Goal: Task Accomplishment & Management: Use online tool/utility

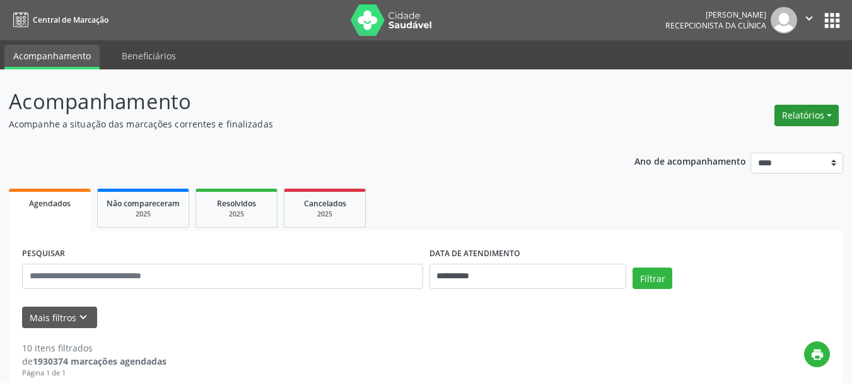
click at [814, 114] on button "Relatórios" at bounding box center [807, 115] width 64 height 21
click at [767, 143] on link "Agendamentos" at bounding box center [772, 143] width 136 height 18
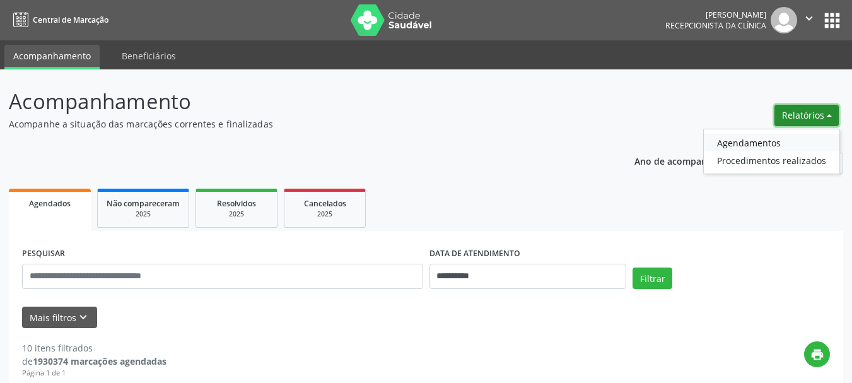
select select "*"
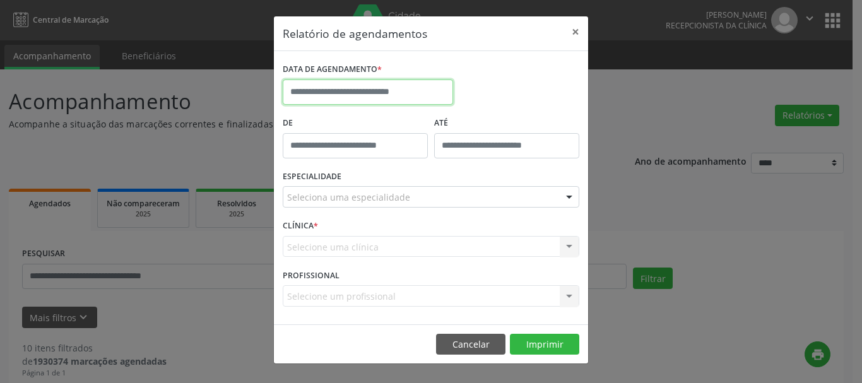
click at [333, 86] on input "text" at bounding box center [368, 91] width 170 height 25
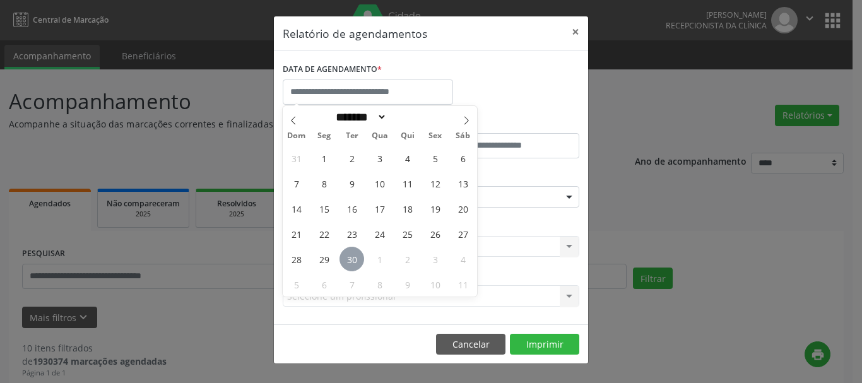
click at [351, 256] on span "30" at bounding box center [351, 259] width 25 height 25
type input "**********"
click at [351, 256] on span "30" at bounding box center [351, 259] width 25 height 25
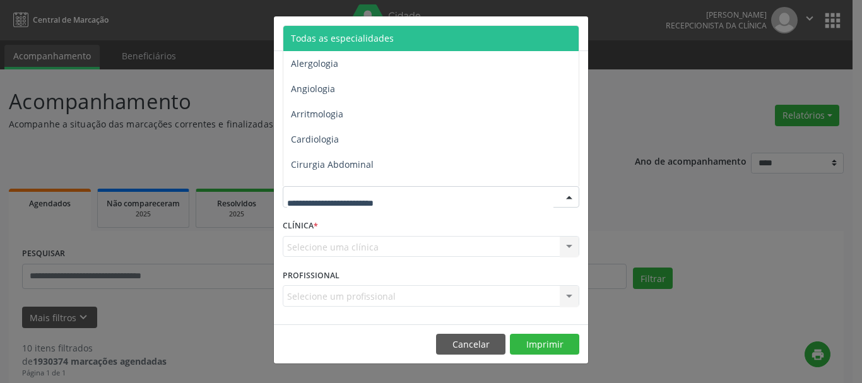
click at [402, 36] on span "Todas as especialidades" at bounding box center [431, 38] width 297 height 25
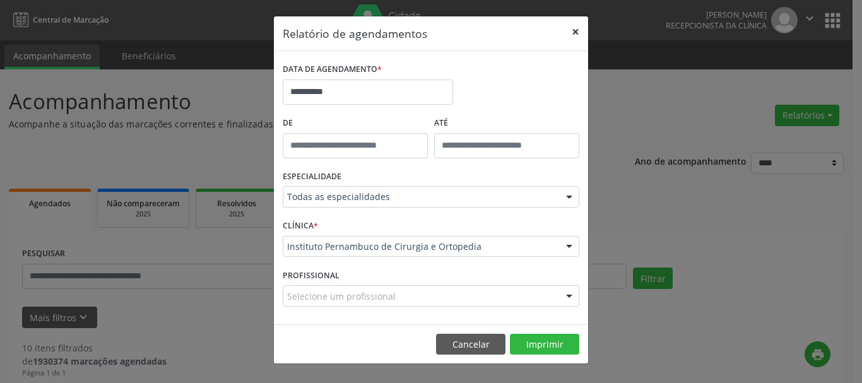
click at [572, 33] on button "×" at bounding box center [575, 31] width 25 height 31
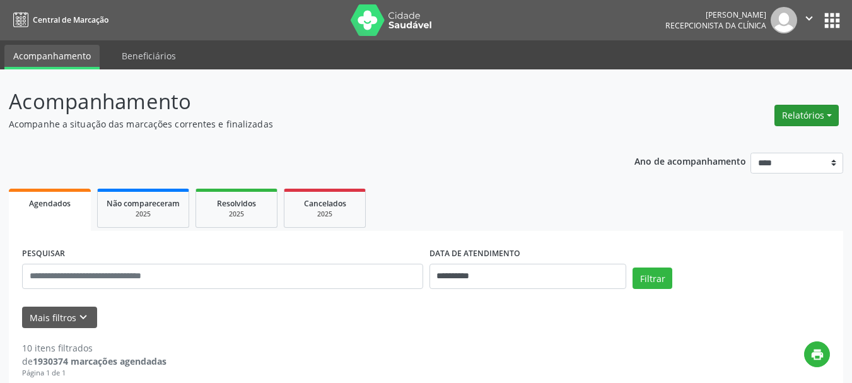
click at [803, 117] on button "Relatórios" at bounding box center [807, 115] width 64 height 21
click at [762, 143] on link "Agendamentos" at bounding box center [772, 143] width 136 height 18
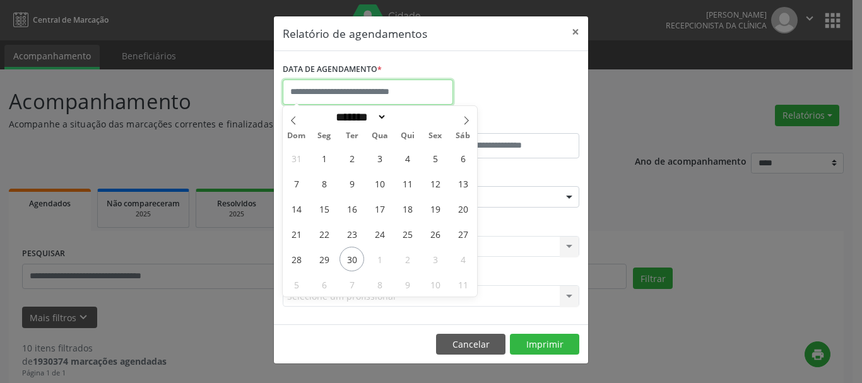
click at [318, 86] on input "text" at bounding box center [368, 91] width 170 height 25
click at [348, 255] on span "30" at bounding box center [351, 259] width 25 height 25
type input "**********"
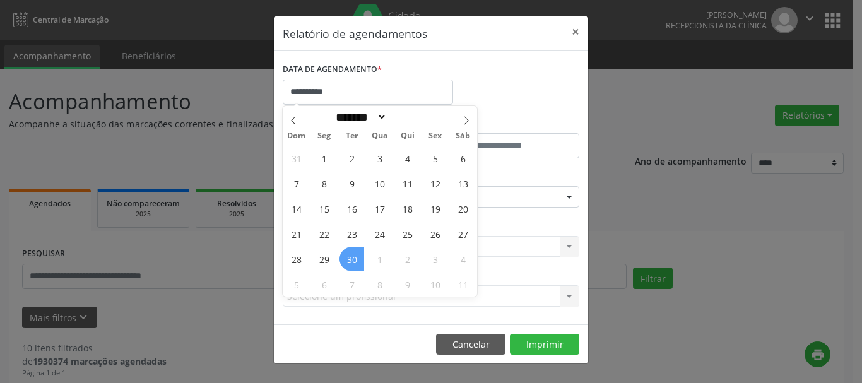
click at [348, 255] on span "30" at bounding box center [351, 259] width 25 height 25
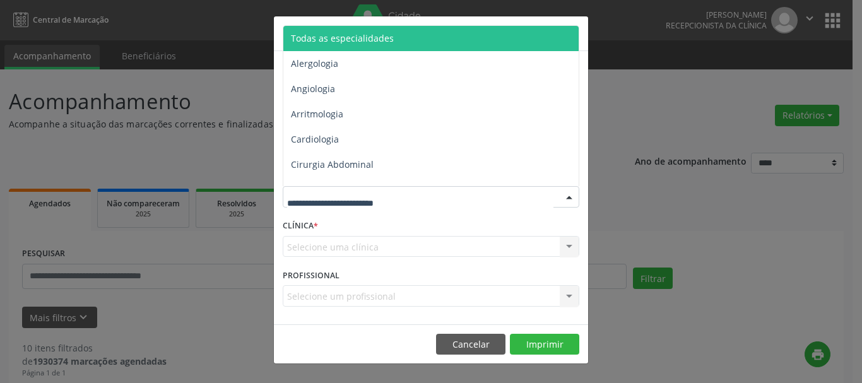
click at [356, 36] on span "Todas as especialidades" at bounding box center [342, 38] width 103 height 12
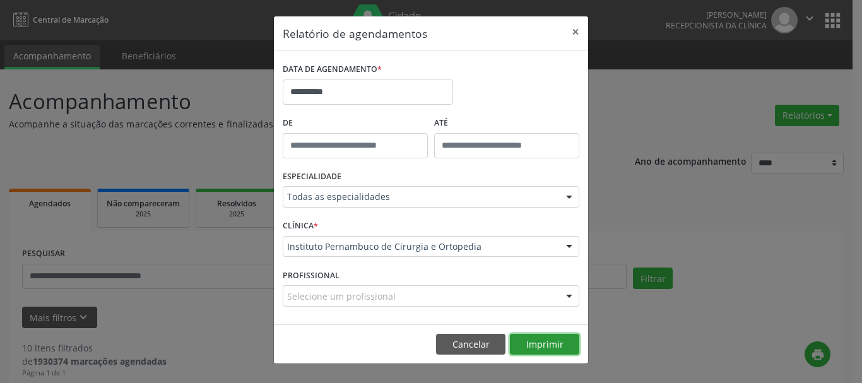
click at [555, 348] on button "Imprimir" at bounding box center [544, 344] width 69 height 21
